Goal: Task Accomplishment & Management: Manage account settings

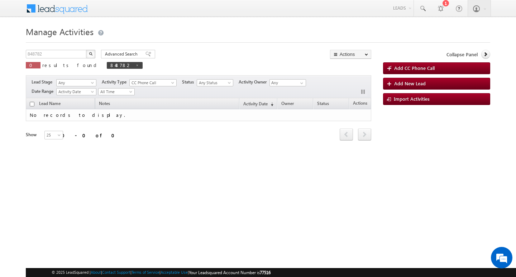
click at [63, 48] on div "Manage Activities 848782 X 0 results found 848782 Advanced Search Advanced sear…" at bounding box center [258, 113] width 465 height 179
click at [57, 53] on input "848782" at bounding box center [56, 54] width 61 height 9
type input "Search Activities"
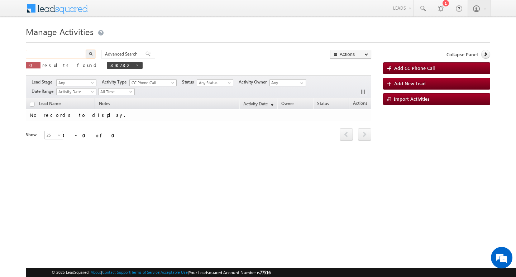
click at [65, 52] on input "text" at bounding box center [56, 54] width 61 height 9
paste input "854038"
type input "854038"
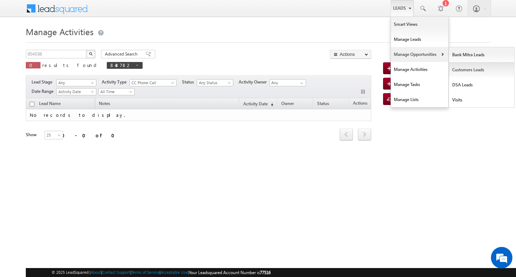
click at [456, 67] on link "Customers Leads" at bounding box center [482, 69] width 66 height 15
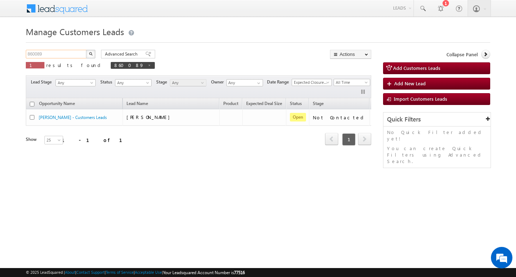
click at [55, 54] on input "860089" at bounding box center [56, 54] width 61 height 9
paste input "854038"
type input "854038"
click at [86, 50] on button "button" at bounding box center [90, 54] width 9 height 9
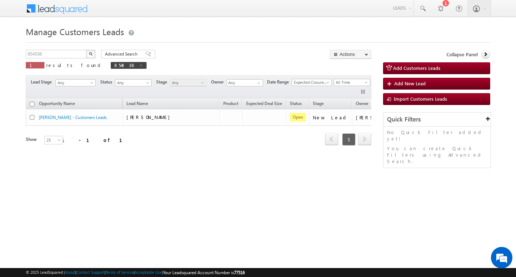
scroll to position [0, 29]
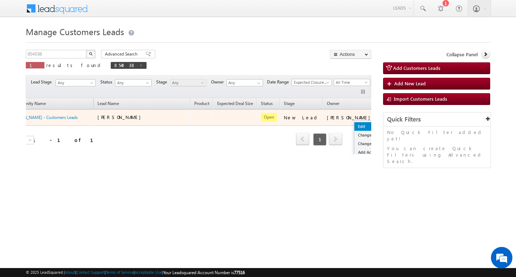
click at [355, 123] on link "Edit" at bounding box center [373, 126] width 36 height 9
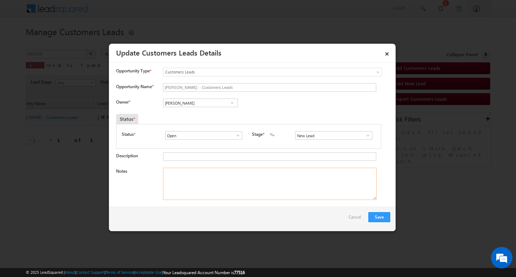
click at [241, 185] on textarea "Notes" at bounding box center [270, 184] width 214 height 32
click at [201, 106] on input "[PERSON_NAME]" at bounding box center [200, 103] width 75 height 9
click at [196, 184] on textarea "Notes" at bounding box center [270, 184] width 214 height 32
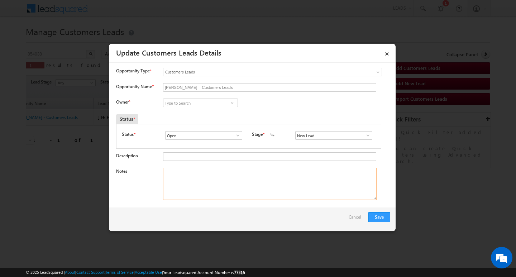
paste textarea "Customer Name [PERSON_NAME]/ ag 38/ b /Self-Employed/ mothe incoem : 40k / wora…"
type textarea "Customer Name [PERSON_NAME]/ ag 38/ b /Self-Employed/ mothe incoem : 40k / wora…"
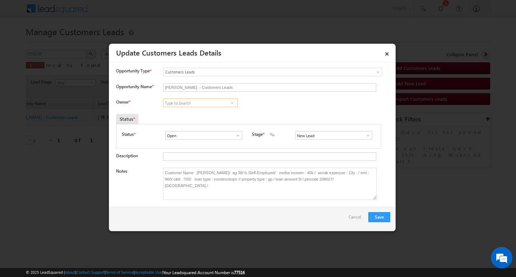
click at [196, 102] on input at bounding box center [200, 103] width 75 height 9
paste input "[PERSON_NAME]"
type input "[PERSON_NAME]"
click at [204, 103] on input at bounding box center [200, 103] width 75 height 9
paste input "[PERSON_NAME]"
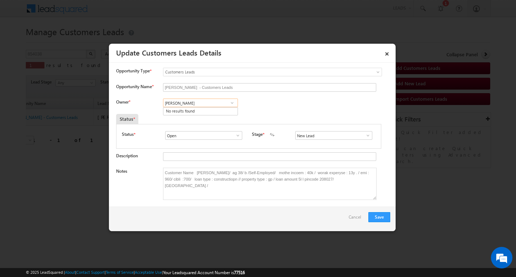
type input "[PERSON_NAME]"
click at [201, 101] on input at bounding box center [200, 103] width 75 height 9
paste input "[PERSON_NAME]"
click at [203, 109] on link "[PERSON_NAME] [PERSON_NAME][EMAIL_ADDRESS][DOMAIN_NAME]" at bounding box center [200, 114] width 75 height 14
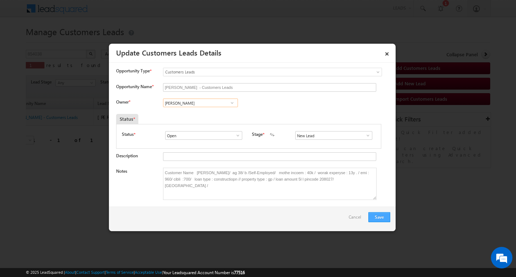
type input "[PERSON_NAME]"
click at [379, 218] on button "Save" at bounding box center [380, 217] width 22 height 10
